Goal: Information Seeking & Learning: Learn about a topic

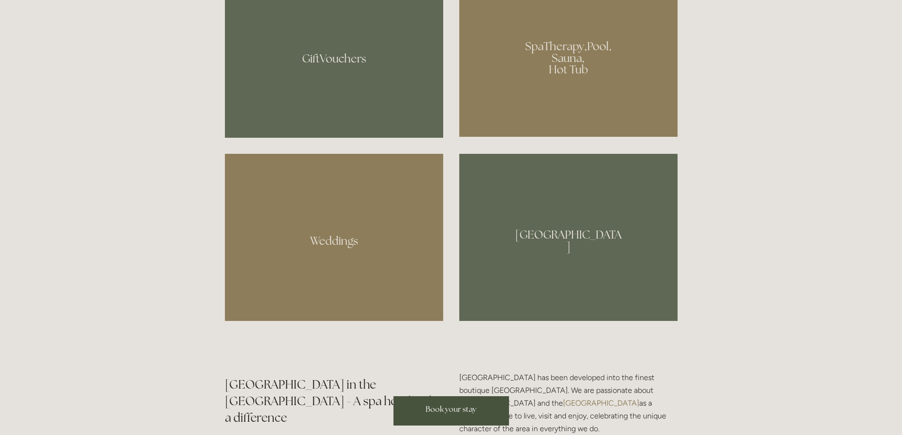
scroll to position [805, 0]
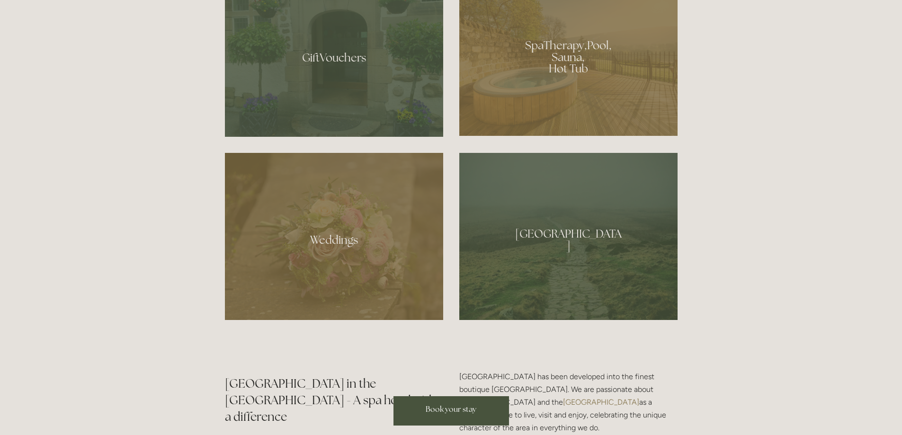
click at [576, 88] on div at bounding box center [568, 54] width 218 height 164
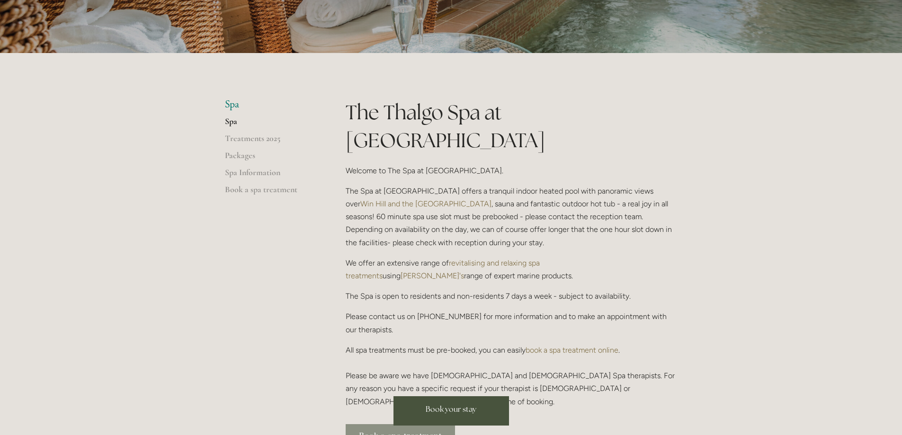
scroll to position [95, 0]
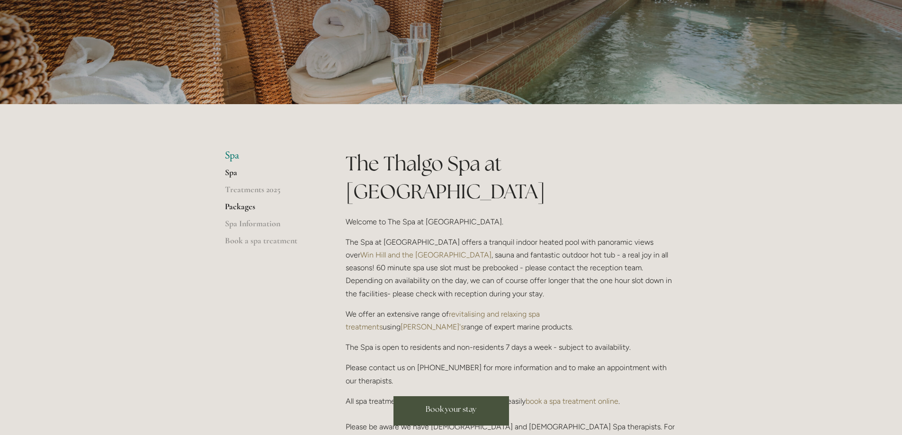
click at [241, 208] on link "Packages" at bounding box center [270, 209] width 90 height 17
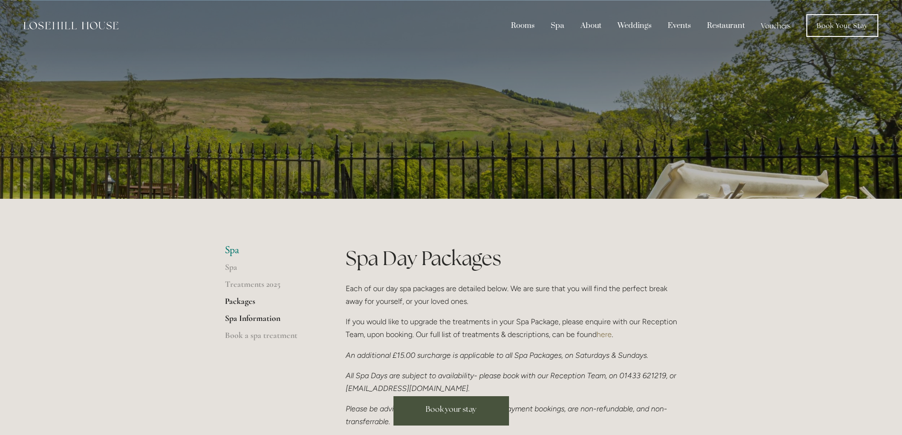
click at [238, 319] on link "Spa Information" at bounding box center [270, 321] width 90 height 17
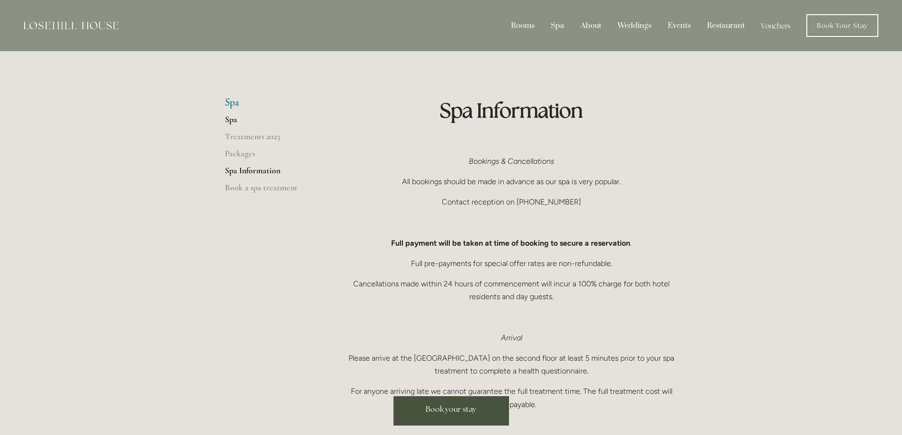
click at [233, 121] on link "Spa" at bounding box center [270, 122] width 90 height 17
